Goal: Task Accomplishment & Management: Use online tool/utility

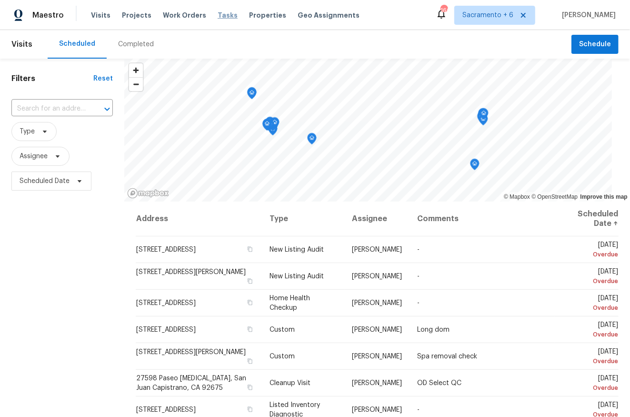
click at [218, 17] on span "Tasks" at bounding box center [228, 15] width 20 height 7
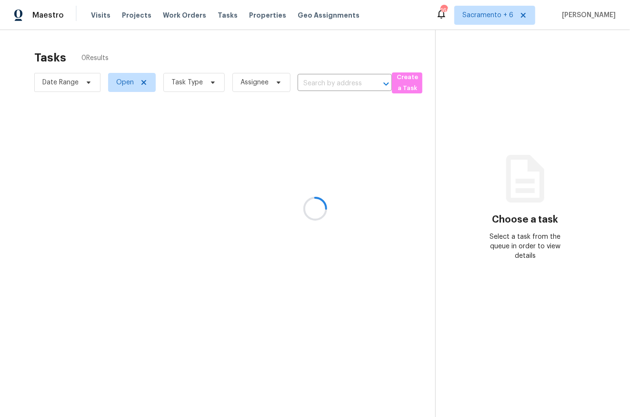
click at [335, 82] on div at bounding box center [315, 208] width 630 height 417
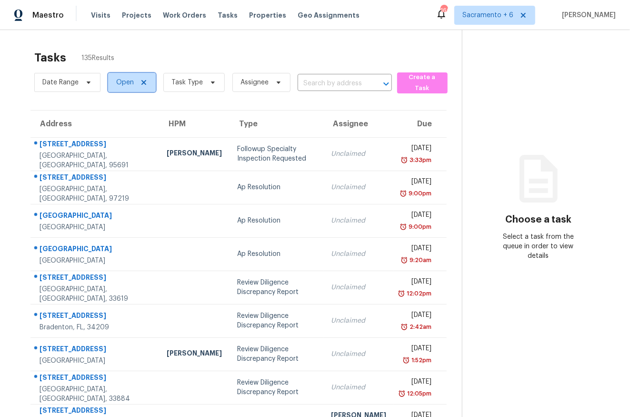
click at [119, 81] on span "Open" at bounding box center [125, 83] width 18 height 10
click at [119, 126] on label "Closed" at bounding box center [130, 123] width 34 height 10
click at [119, 124] on input "Closed" at bounding box center [116, 121] width 6 height 6
checkbox input "true"
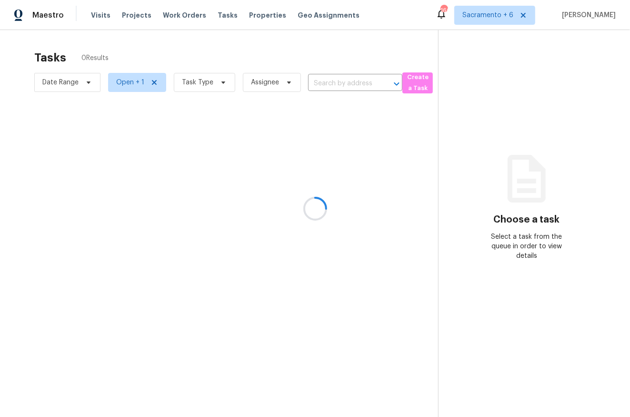
click at [211, 58] on div at bounding box center [315, 208] width 630 height 417
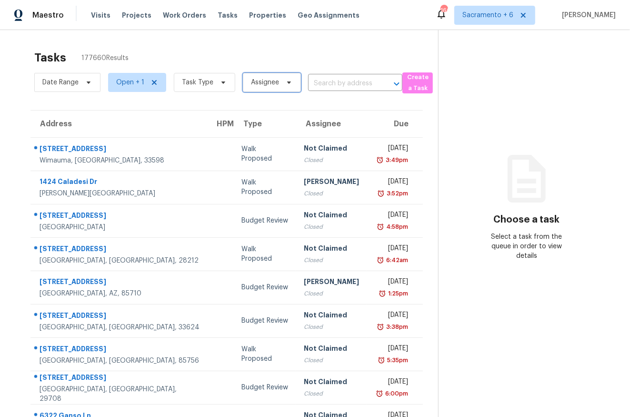
click at [262, 82] on span "Assignee" at bounding box center [265, 83] width 28 height 10
click at [242, 63] on div "Tasks 177660 Results" at bounding box center [236, 57] width 404 height 25
click at [203, 93] on span "Task Type" at bounding box center [200, 82] width 69 height 25
click at [203, 83] on span "Task Type" at bounding box center [197, 83] width 31 height 10
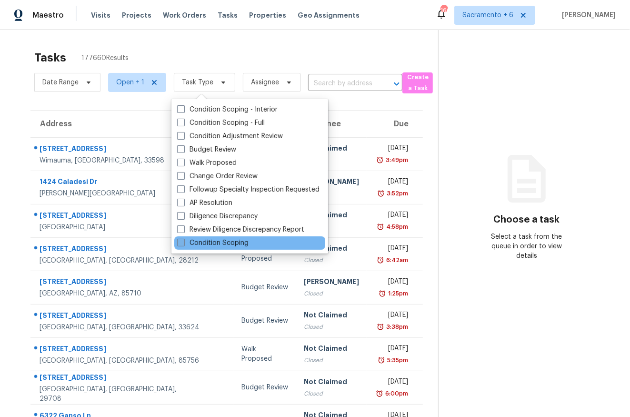
click at [183, 241] on span at bounding box center [181, 242] width 8 height 8
click at [183, 241] on input "Condition Scoping" at bounding box center [180, 241] width 6 height 6
checkbox input "true"
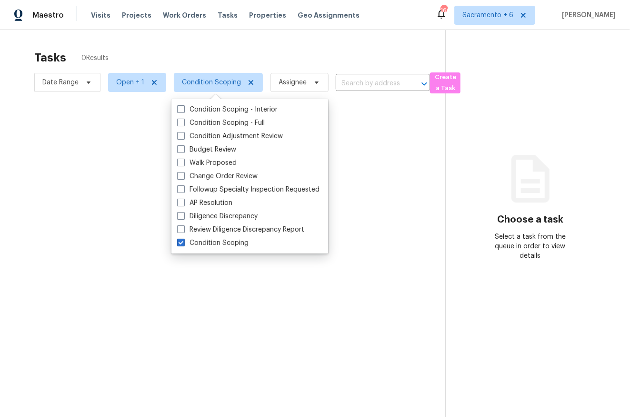
click at [257, 53] on div at bounding box center [315, 208] width 630 height 417
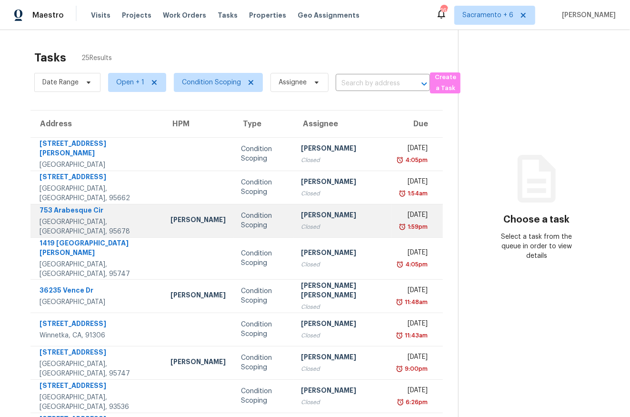
scroll to position [78, 0]
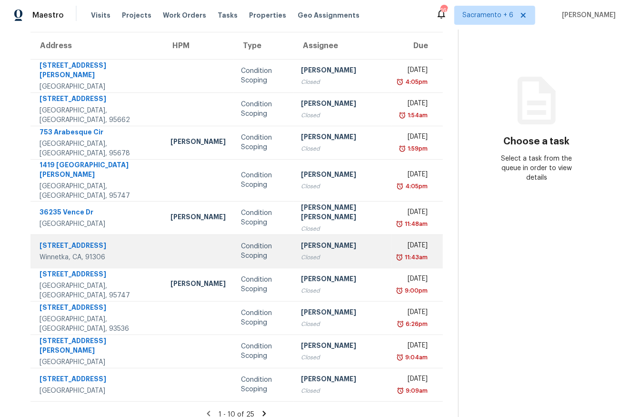
click at [82, 240] on div "[STREET_ADDRESS]" at bounding box center [98, 246] width 116 height 12
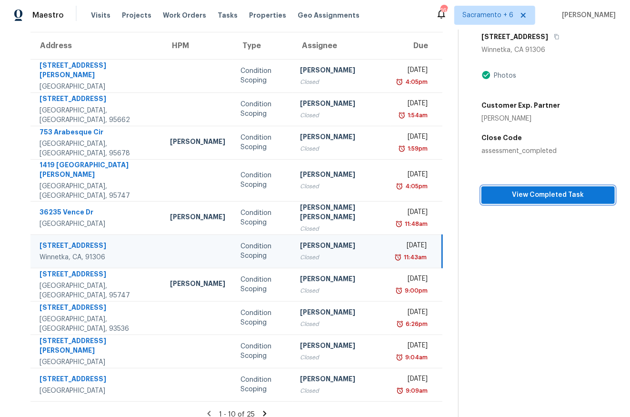
click at [497, 196] on span "View Completed Task" at bounding box center [548, 195] width 118 height 12
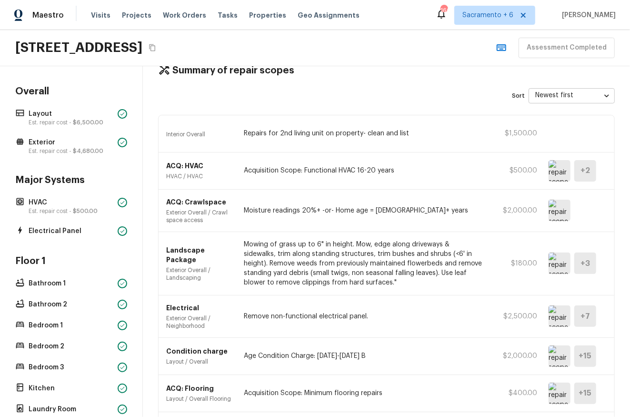
scroll to position [30, 0]
